Goal: Information Seeking & Learning: Learn about a topic

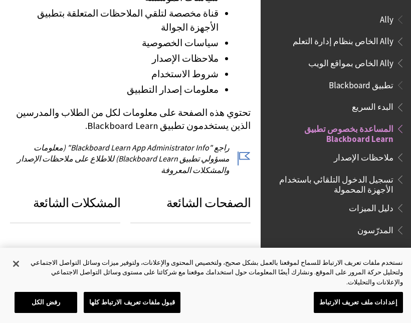
scroll to position [104, 0]
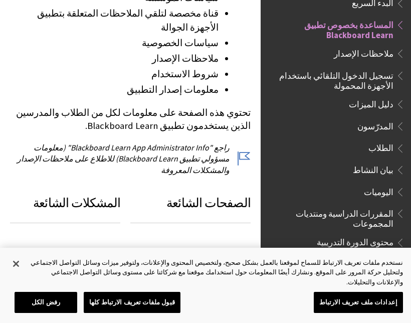
click at [322, 31] on span "المساعدة بخصوص تطبيق Blackboard Learn" at bounding box center [333, 29] width 121 height 24
click at [364, 22] on span "المساعدة بخصوص تطبيق Blackboard Learn" at bounding box center [333, 29] width 121 height 24
click at [375, 149] on span "الطلاب" at bounding box center [380, 147] width 25 height 14
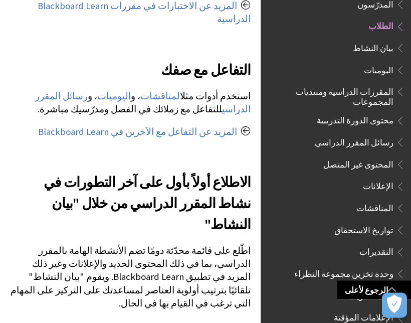
scroll to position [909, 0]
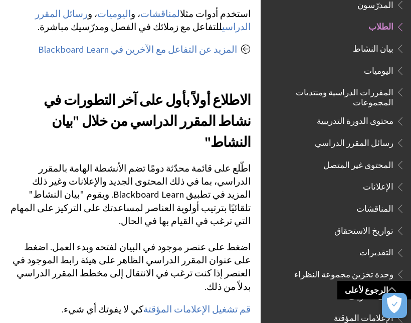
click at [369, 118] on ul "البدء السريع المساعدة بخصوص تطبيق Blackboard Learn ملاحظات الإصدار تسجيل الدخول…" at bounding box center [336, 144] width 138 height 540
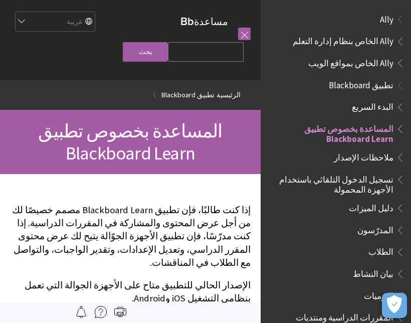
scroll to position [104, 0]
